Goal: Transaction & Acquisition: Purchase product/service

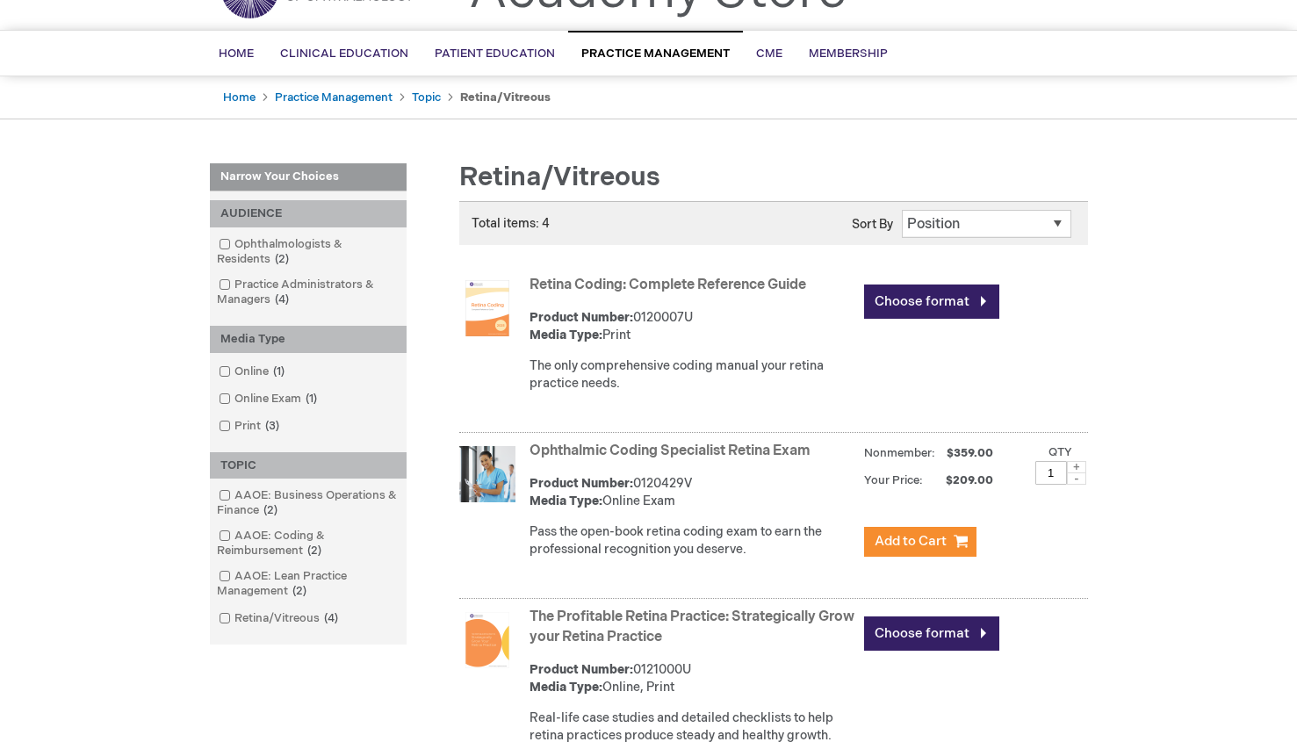
scroll to position [108, 0]
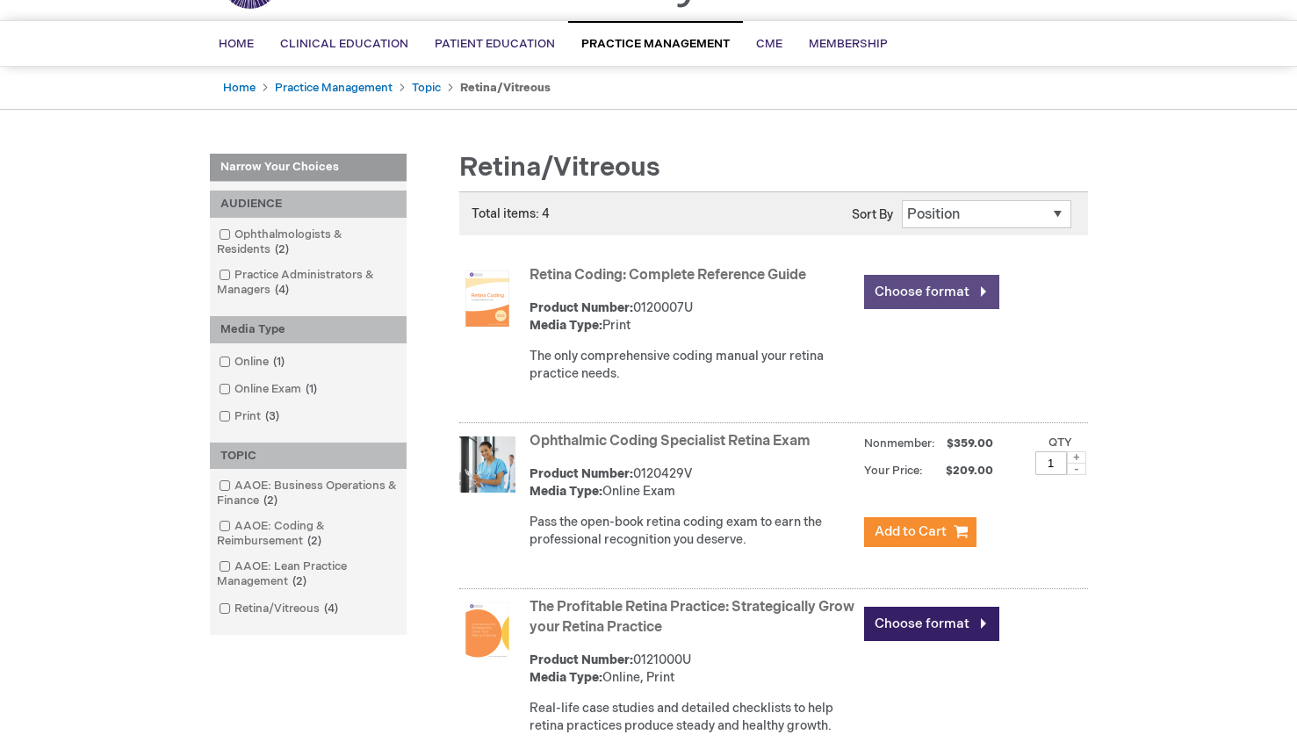
click at [921, 278] on link "Choose format" at bounding box center [931, 292] width 135 height 34
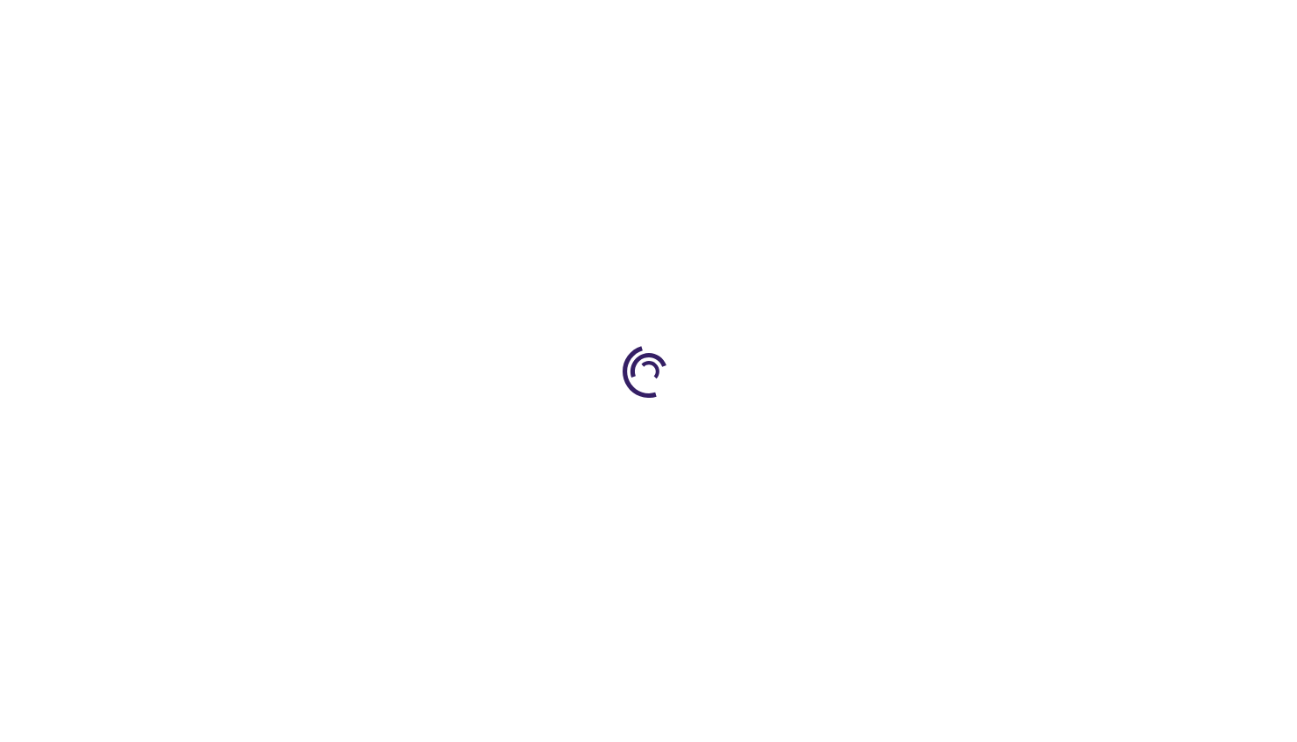
type input "0"
